Goal: Task Accomplishment & Management: Manage account settings

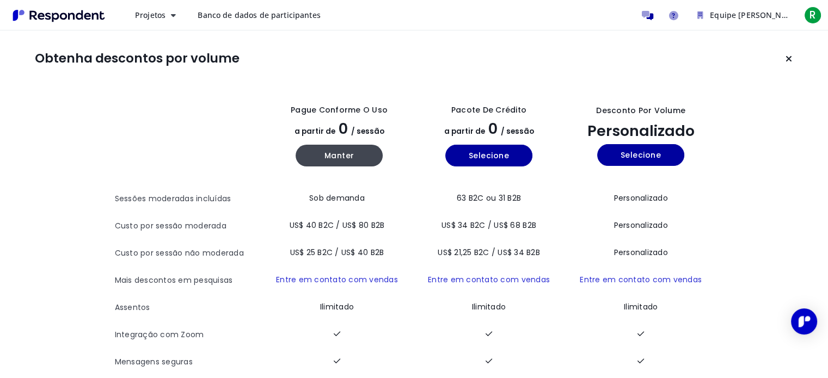
click at [275, 16] on font "Banco de dados de participantes" at bounding box center [259, 15] width 122 height 10
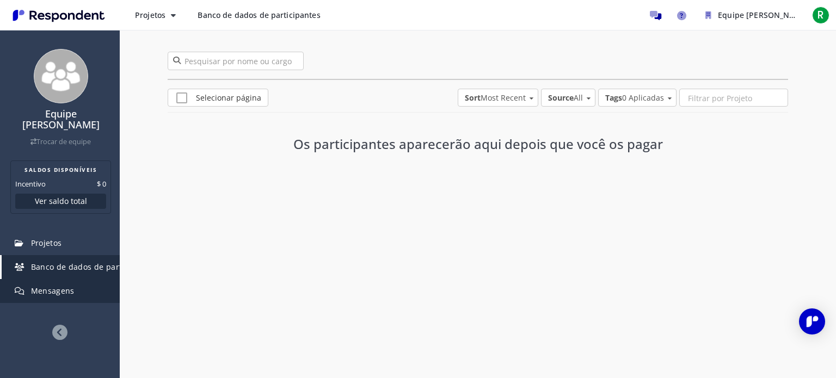
click at [51, 288] on font "Mensagens" at bounding box center [53, 291] width 44 height 10
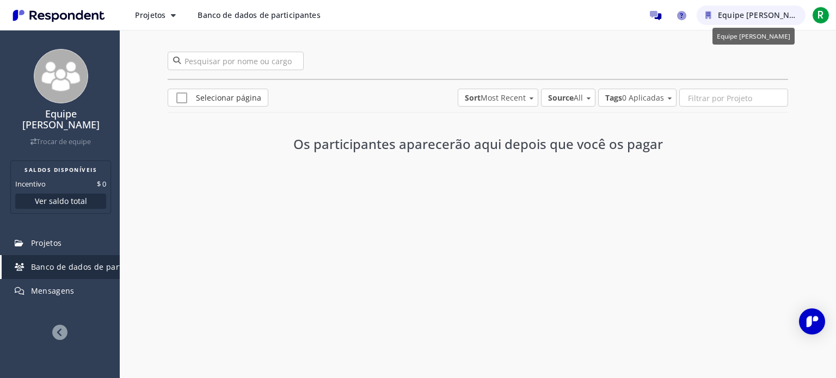
click at [782, 15] on font "Equipe [PERSON_NAME]" at bounding box center [763, 15] width 91 height 10
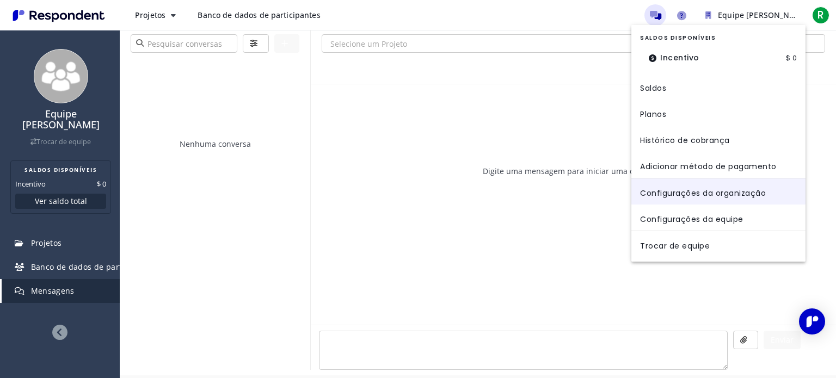
click at [737, 191] on font "Configurações da organização" at bounding box center [703, 192] width 126 height 11
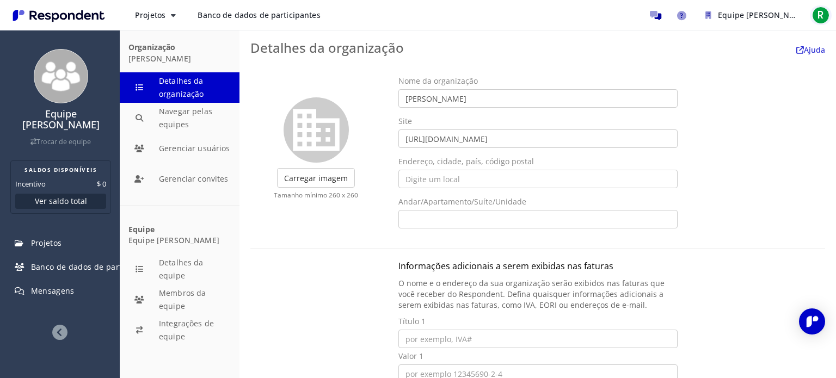
click at [819, 19] on font "R" at bounding box center [821, 15] width 7 height 15
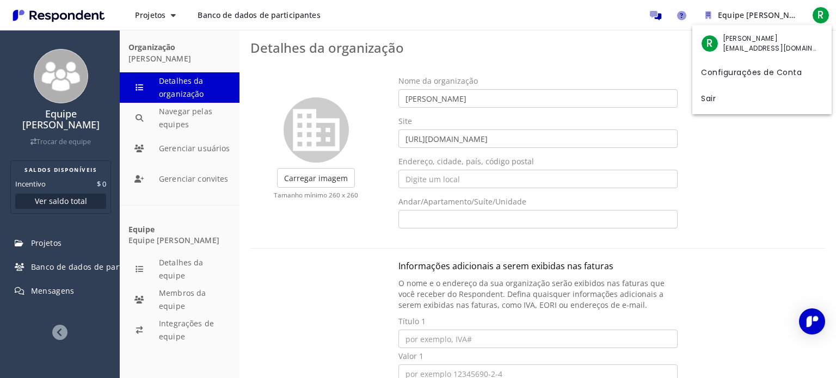
click at [759, 76] on font "Configurações de Conta" at bounding box center [751, 71] width 101 height 11
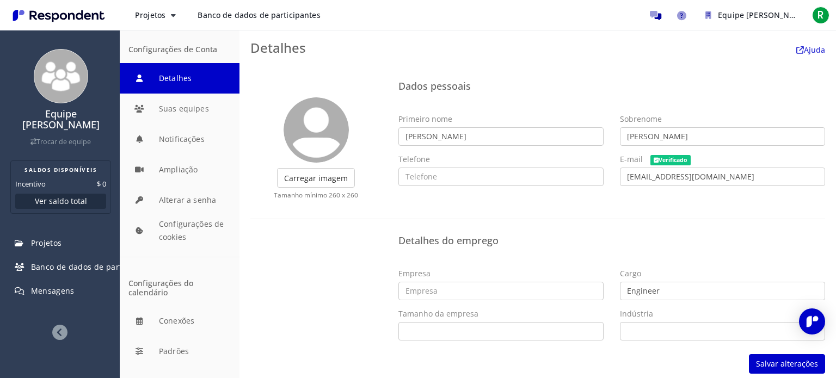
scroll to position [6, 0]
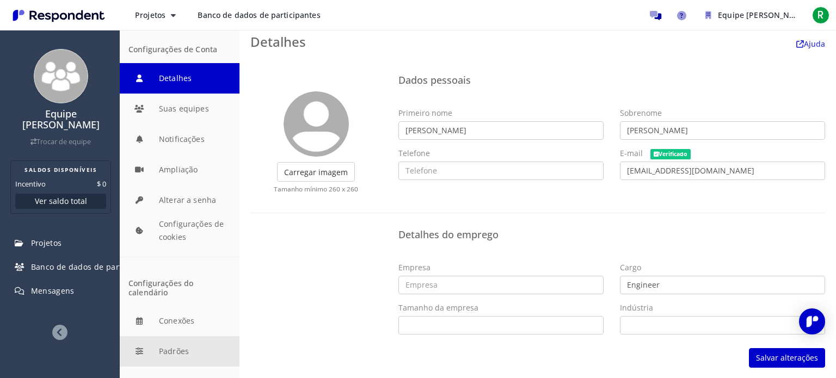
click at [186, 350] on button "Padrões" at bounding box center [180, 351] width 120 height 30
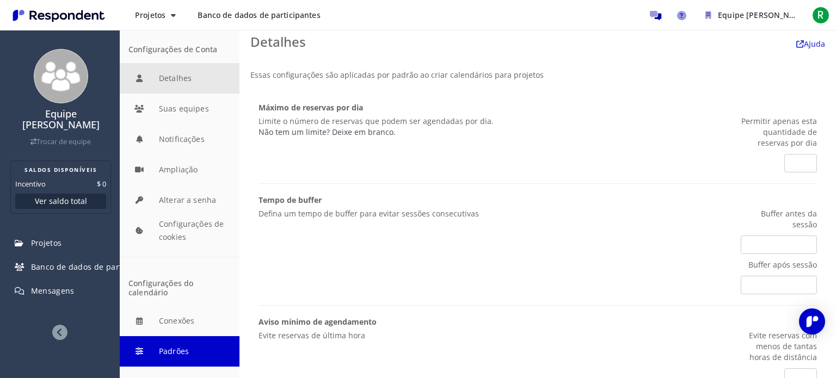
click at [204, 89] on button "Detalhes" at bounding box center [180, 78] width 120 height 30
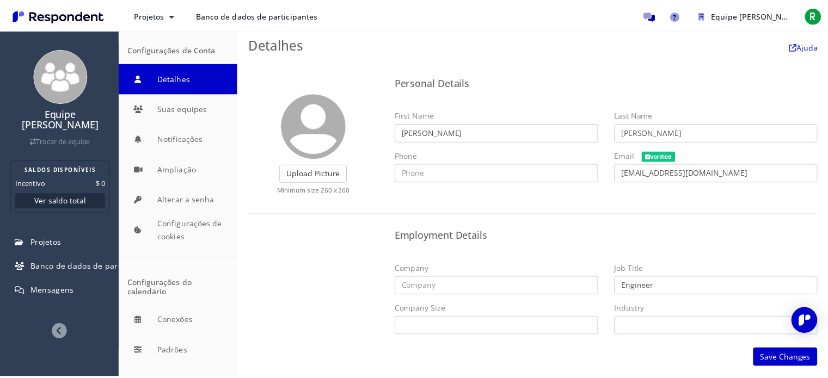
scroll to position [6, 0]
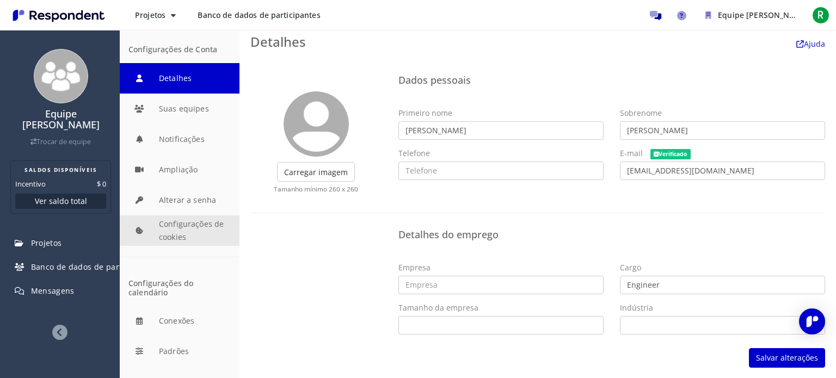
drag, startPoint x: 174, startPoint y: 115, endPoint x: 203, endPoint y: 226, distance: 114.7
click at [203, 226] on div "Configurações de Conta Detalhes Suas equipes Notificações Ampliação Alterar a s…" at bounding box center [180, 145] width 120 height 223
click at [203, 226] on button "Configurações de cookies" at bounding box center [180, 231] width 120 height 30
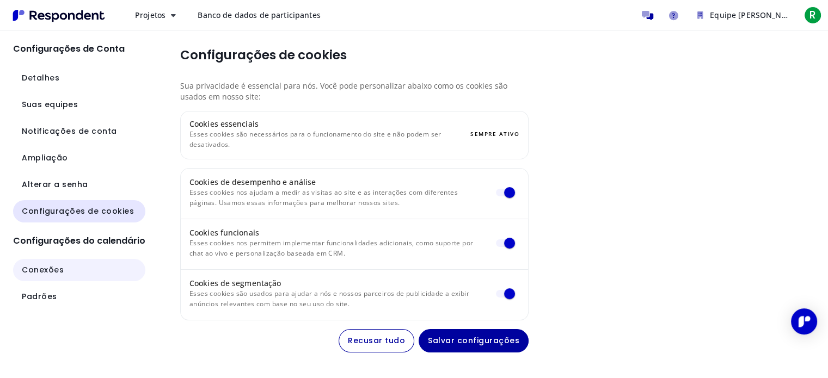
click at [62, 274] on button "Conexões" at bounding box center [79, 270] width 132 height 22
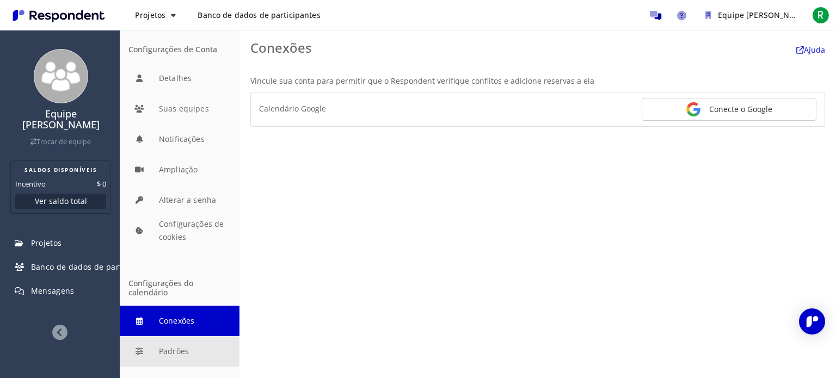
click at [179, 352] on button "Padrões" at bounding box center [180, 351] width 120 height 30
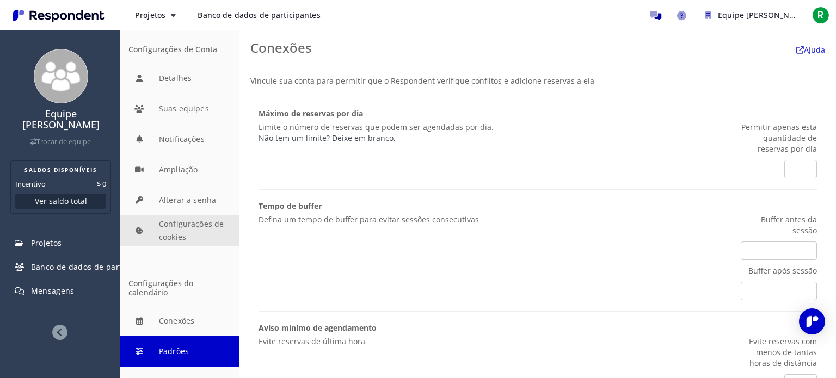
click at [192, 242] on button "Configurações de cookies" at bounding box center [180, 231] width 120 height 30
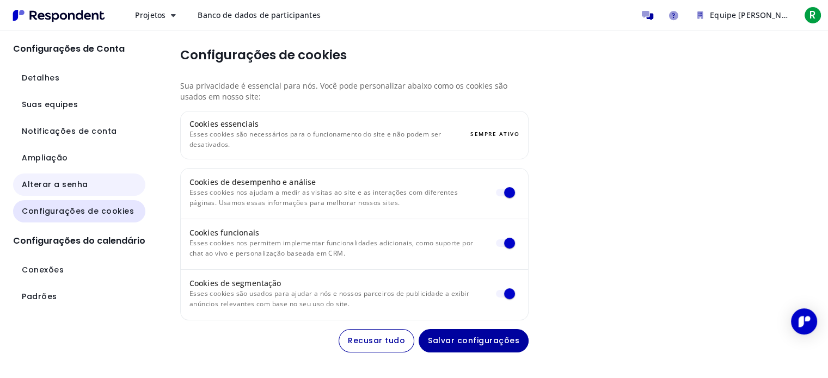
click at [63, 182] on font "Alterar a senha" at bounding box center [55, 184] width 66 height 11
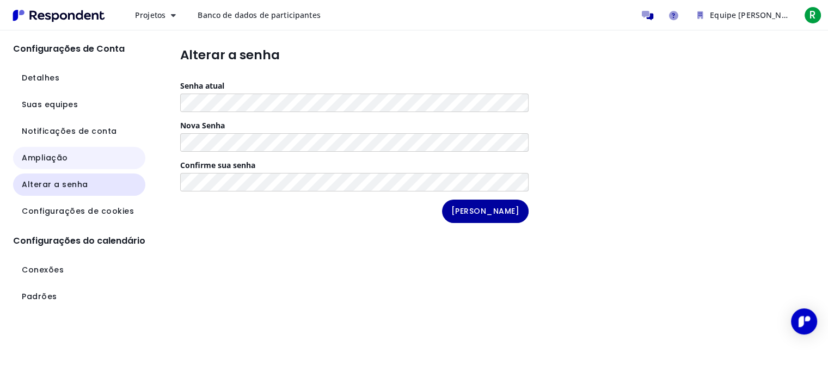
click at [65, 147] on button "Ampliação" at bounding box center [79, 158] width 132 height 22
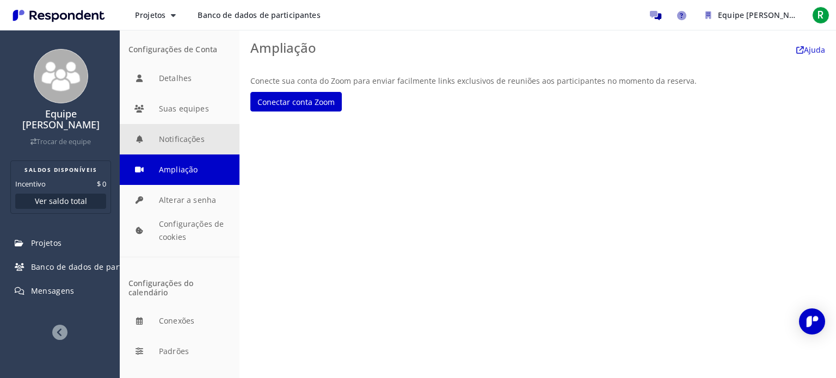
click at [185, 142] on button "Notificações" at bounding box center [180, 139] width 120 height 30
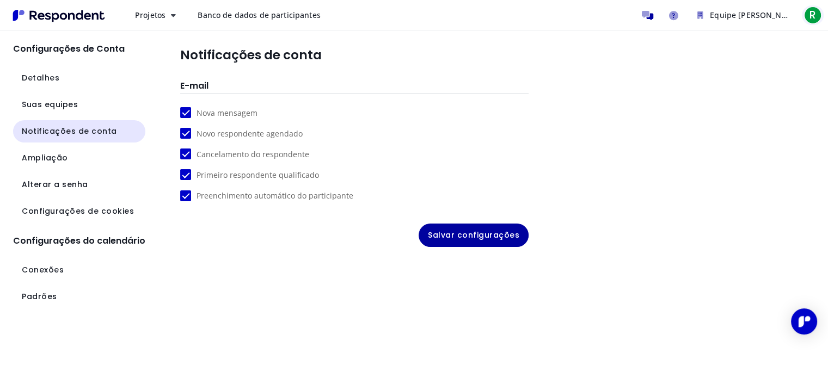
click at [811, 21] on font "R" at bounding box center [812, 15] width 7 height 15
click at [723, 279] on md-backdrop at bounding box center [414, 189] width 828 height 378
click at [677, 20] on link "Ajuda e suporte" at bounding box center [673, 15] width 22 height 22
